Goal: Task Accomplishment & Management: Manage account settings

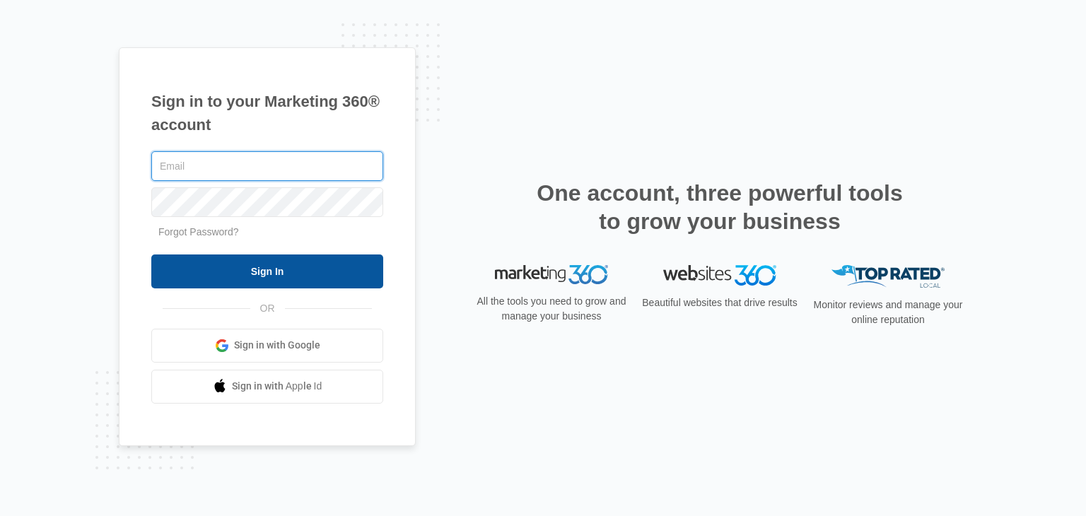
type input "[EMAIL_ADDRESS][DOMAIN_NAME]"
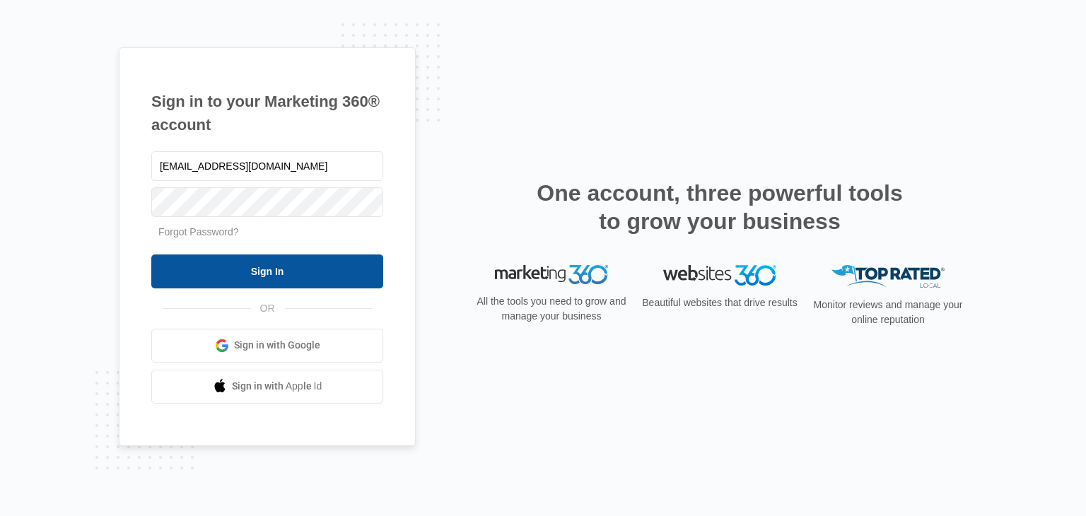
click at [313, 276] on input "Sign In" at bounding box center [267, 271] width 232 height 34
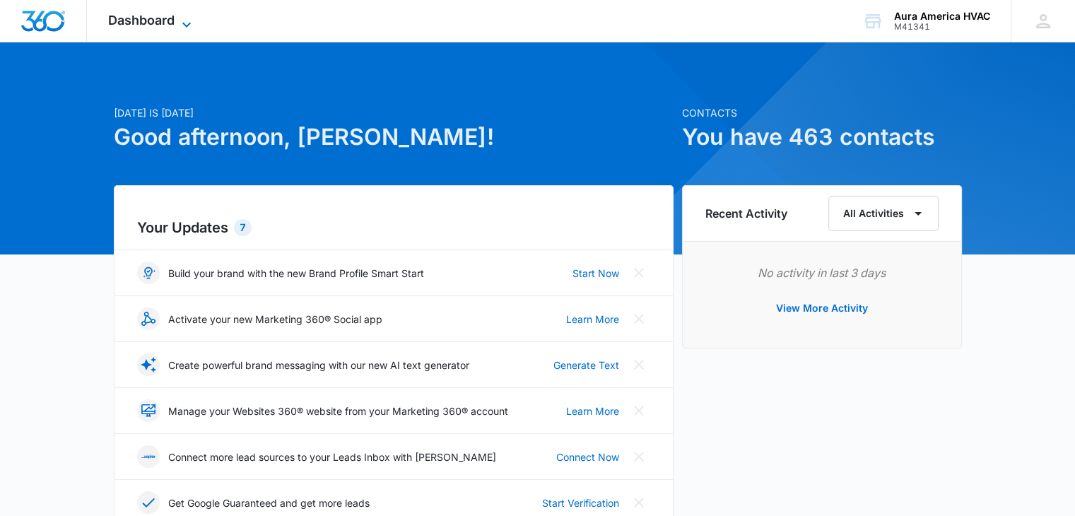
click at [167, 18] on span "Dashboard" at bounding box center [141, 20] width 66 height 15
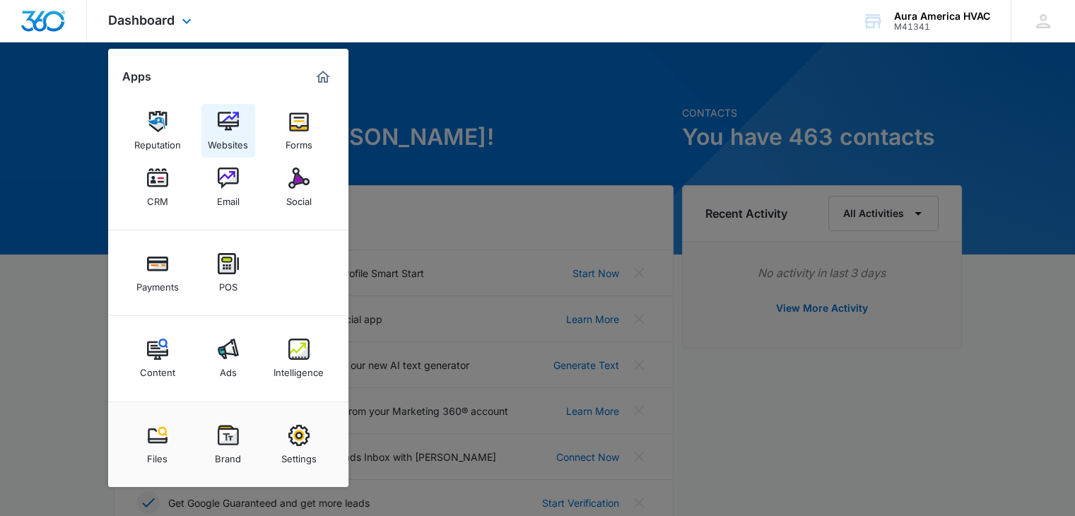
click at [227, 125] on img at bounding box center [228, 121] width 21 height 21
